Goal: Find specific page/section: Find specific page/section

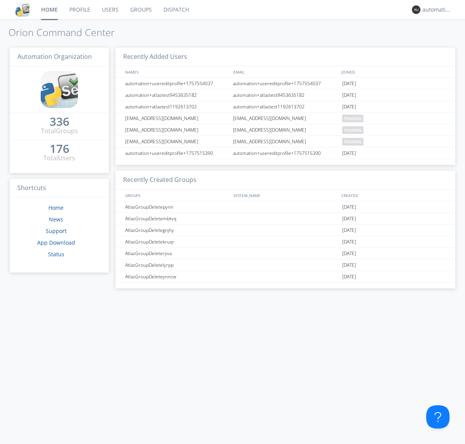
click at [175, 10] on link "Dispatch" at bounding box center [176, 9] width 37 height 19
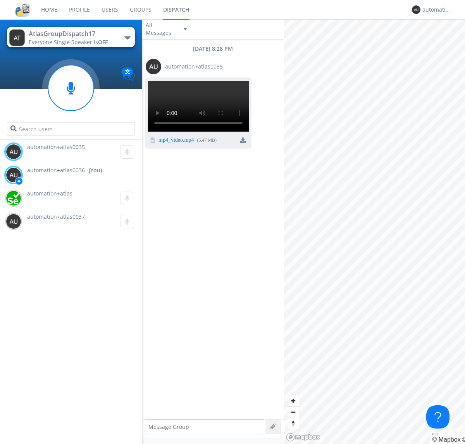
click at [243, 143] on img at bounding box center [242, 139] width 5 height 5
click at [434, 10] on div "automation+atlas0036" at bounding box center [436, 10] width 29 height 8
